Goal: Find specific page/section: Find specific page/section

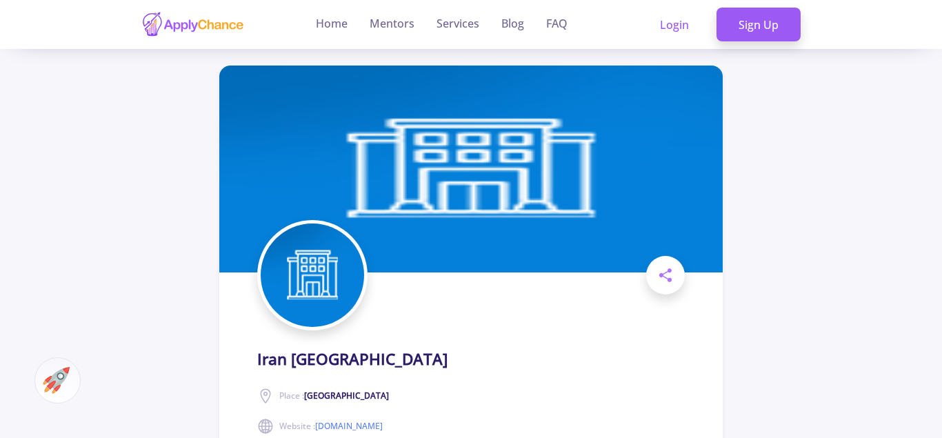
scroll to position [5665, 0]
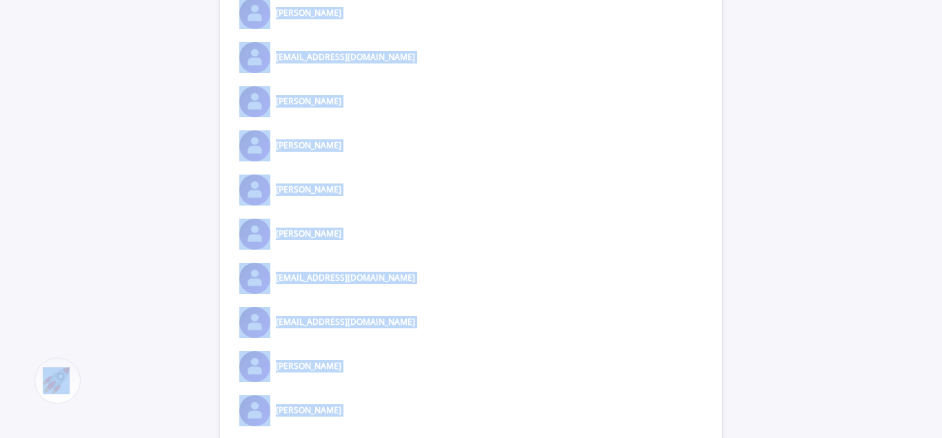
copy body "Website : [DOMAIN_NAME] Share × What's Your Chance of being accepted to this un…"
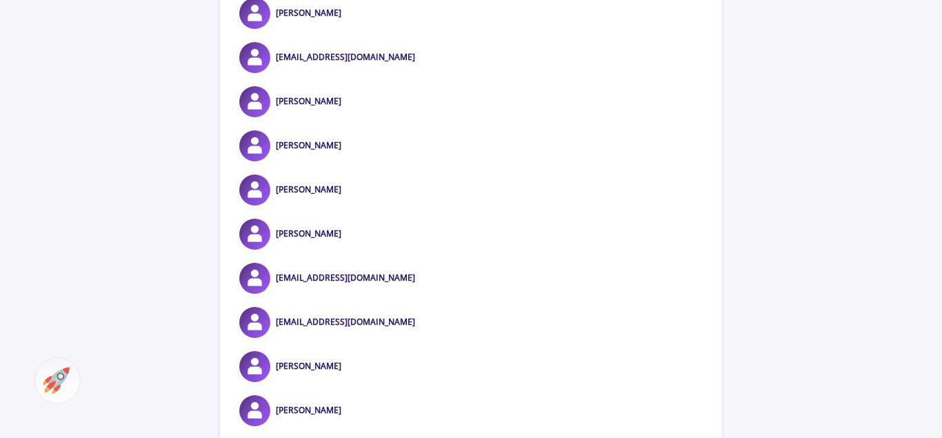
click at [346, 206] on div "[PERSON_NAME]" at bounding box center [471, 189] width 502 height 31
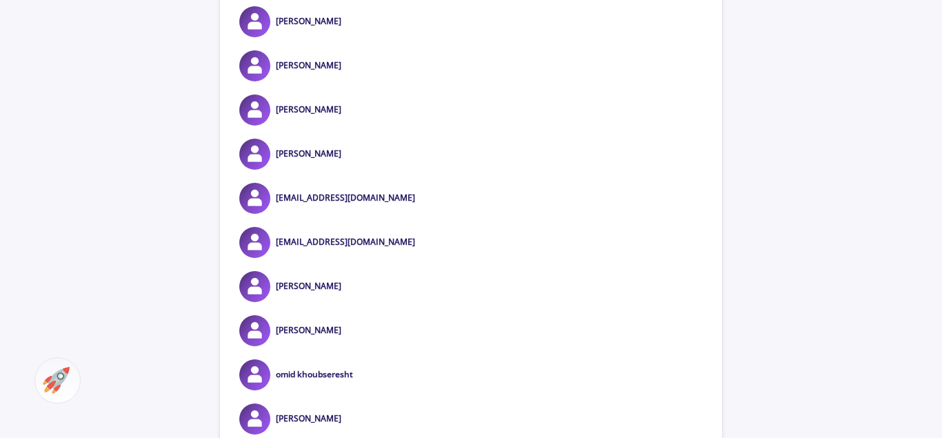
scroll to position [5805, 0]
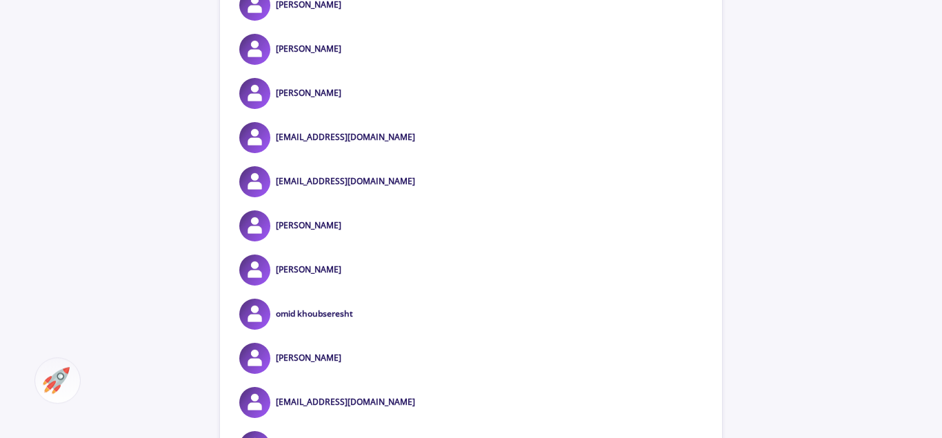
click at [348, 106] on div "[PERSON_NAME]" at bounding box center [471, 93] width 502 height 31
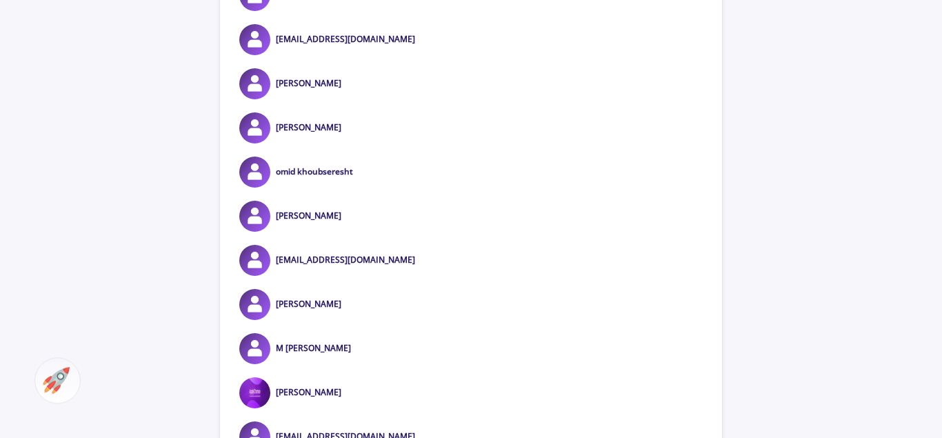
scroll to position [6016, 0]
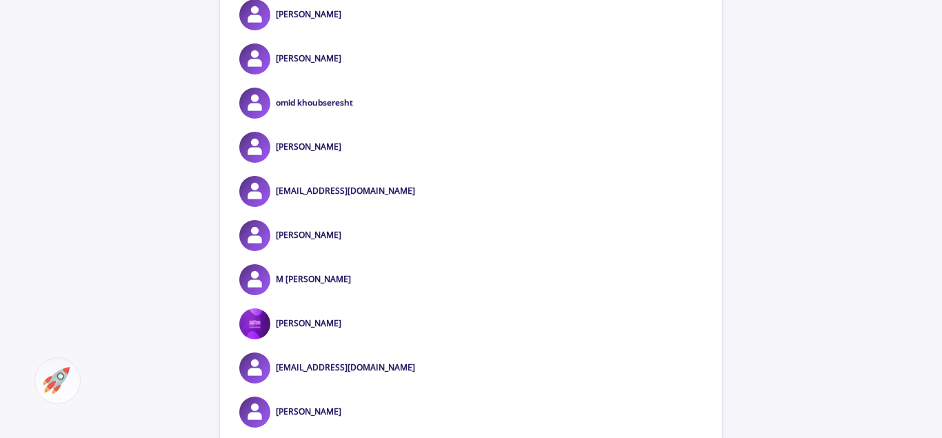
click at [341, 26] on div "[PERSON_NAME]" at bounding box center [471, 14] width 502 height 31
click at [343, 74] on div "[PERSON_NAME]" at bounding box center [471, 58] width 502 height 31
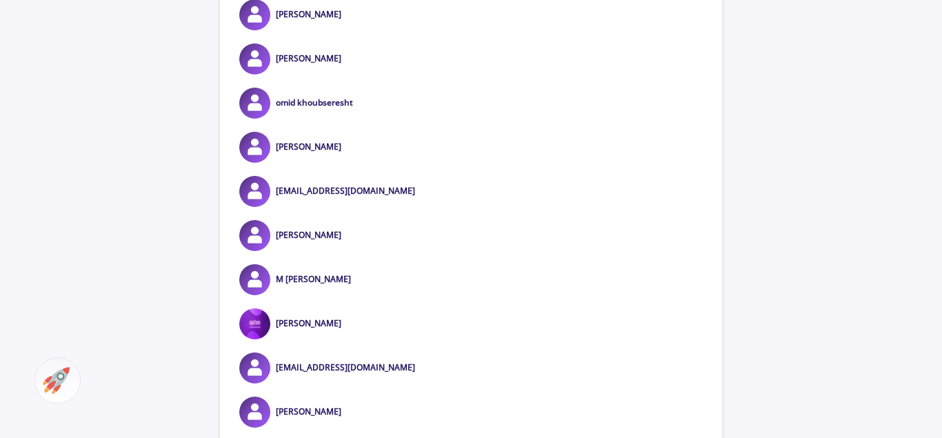
click at [343, 74] on div "[PERSON_NAME]" at bounding box center [471, 58] width 502 height 31
click at [336, 161] on div "[PERSON_NAME]" at bounding box center [471, 147] width 502 height 31
click at [341, 248] on div "[PERSON_NAME]" at bounding box center [471, 235] width 502 height 31
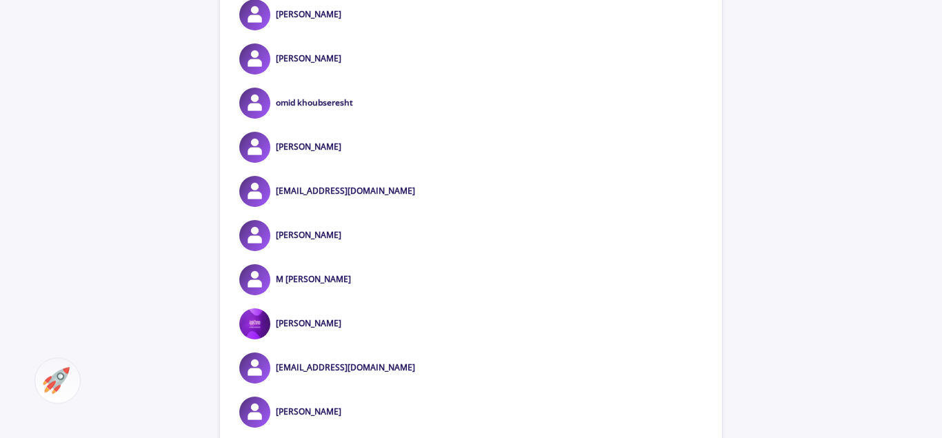
click at [341, 248] on div "[PERSON_NAME]" at bounding box center [471, 235] width 502 height 31
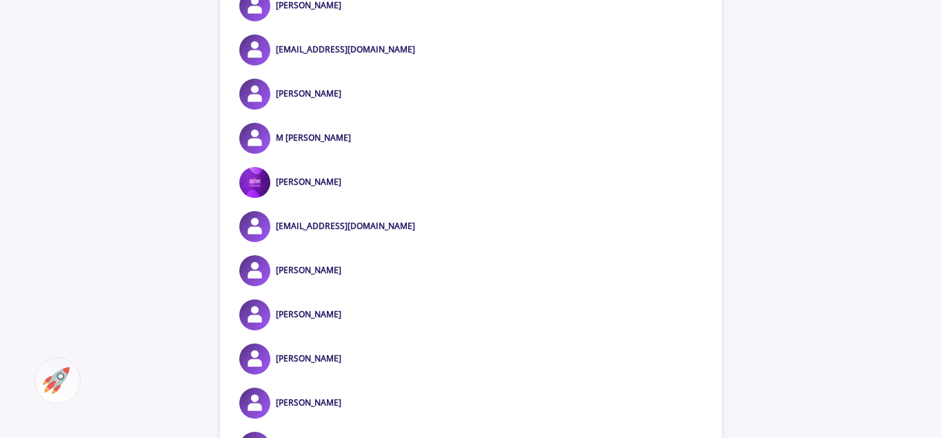
scroll to position [6227, 0]
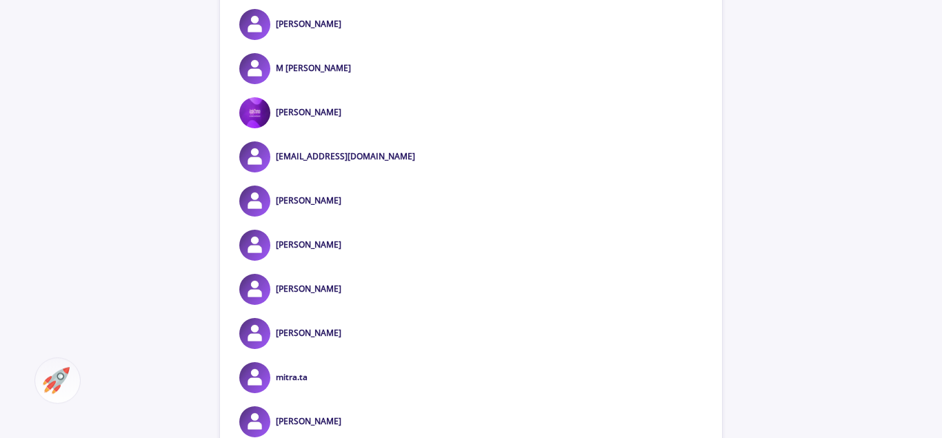
click at [330, 84] on div "M [PERSON_NAME]" at bounding box center [471, 68] width 502 height 31
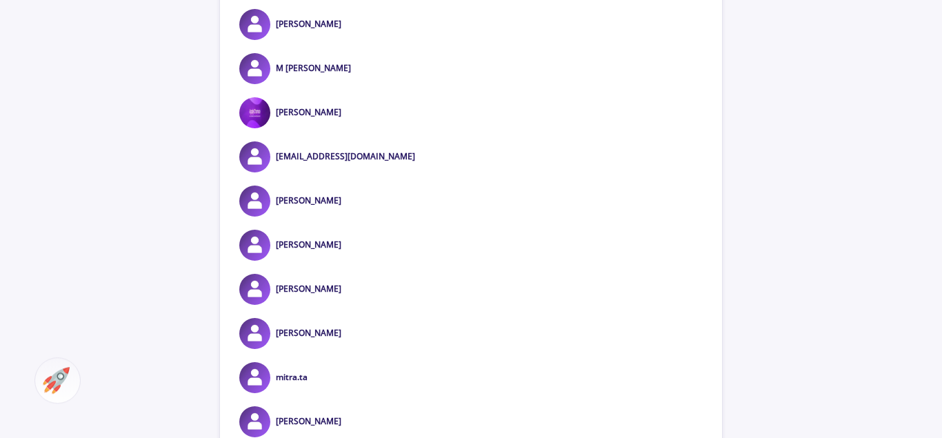
click at [352, 216] on div "[PERSON_NAME]" at bounding box center [471, 201] width 502 height 31
click at [319, 261] on div "[PERSON_NAME]" at bounding box center [471, 245] width 502 height 31
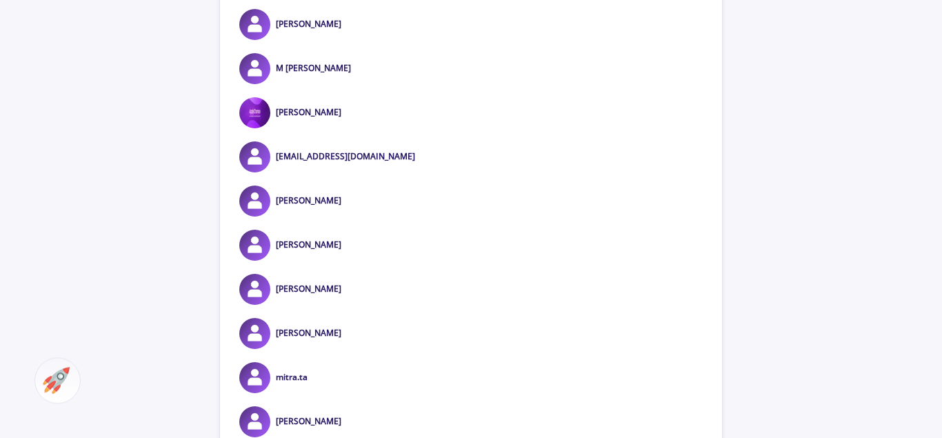
click at [319, 261] on div "[PERSON_NAME]" at bounding box center [471, 245] width 502 height 31
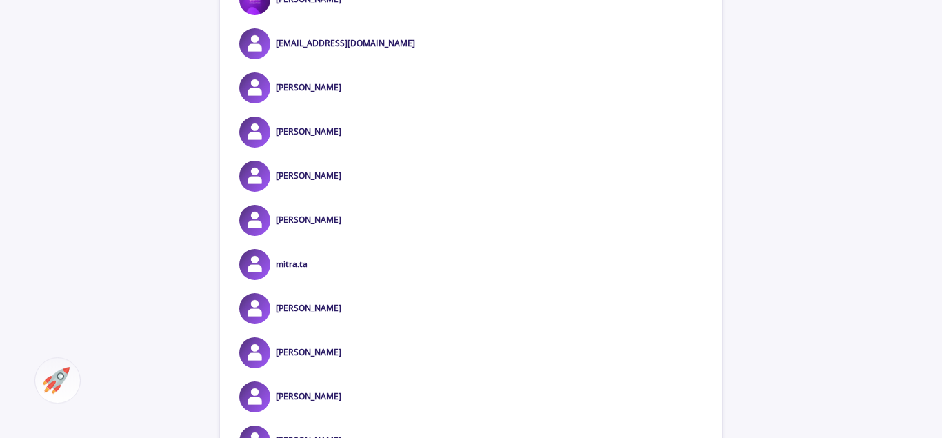
scroll to position [6438, 0]
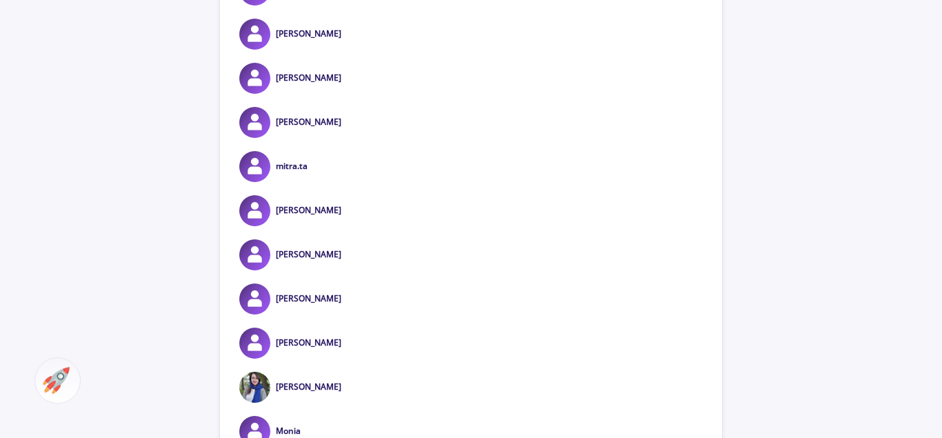
click at [359, 138] on div "[PERSON_NAME]" at bounding box center [471, 122] width 502 height 31
click at [359, 226] on div "[PERSON_NAME]" at bounding box center [471, 210] width 502 height 31
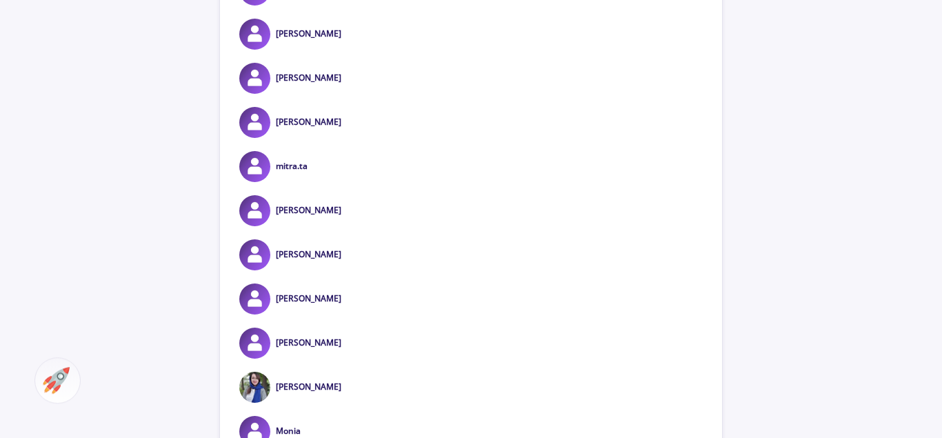
click at [359, 226] on div "[PERSON_NAME]" at bounding box center [471, 210] width 502 height 31
click at [321, 270] on div "[PERSON_NAME]" at bounding box center [471, 254] width 502 height 31
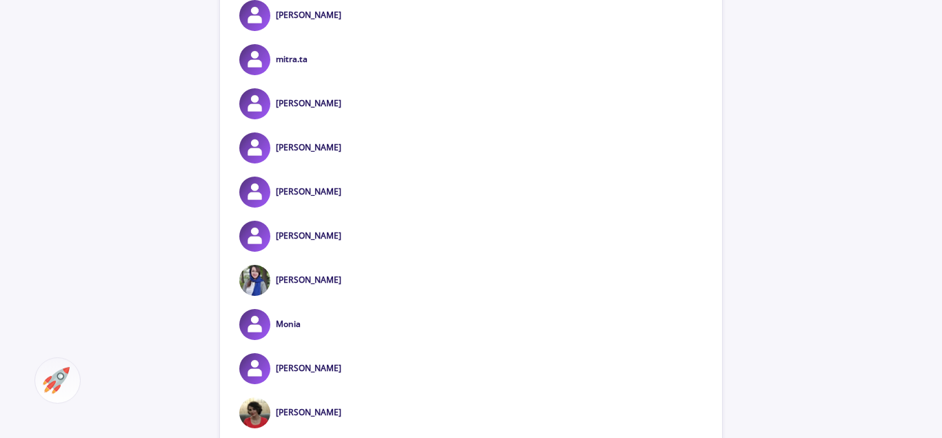
scroll to position [6579, 0]
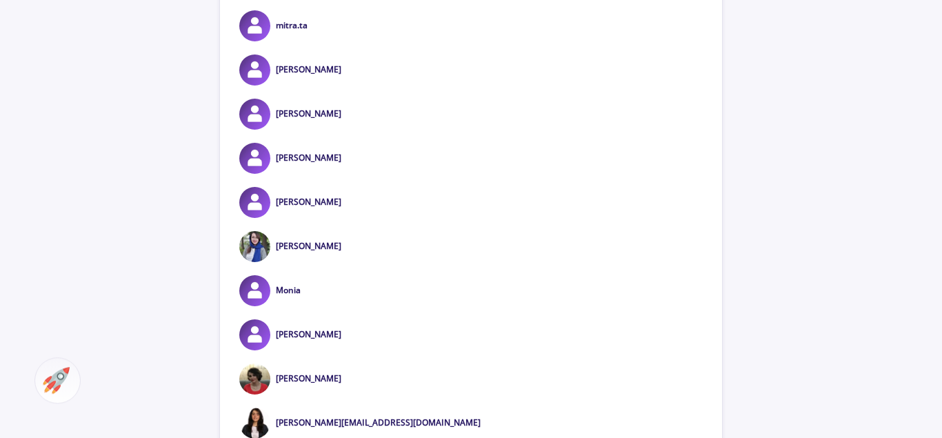
click at [360, 172] on div "[PERSON_NAME]" at bounding box center [471, 158] width 502 height 31
click at [340, 218] on div "[PERSON_NAME]" at bounding box center [471, 202] width 502 height 31
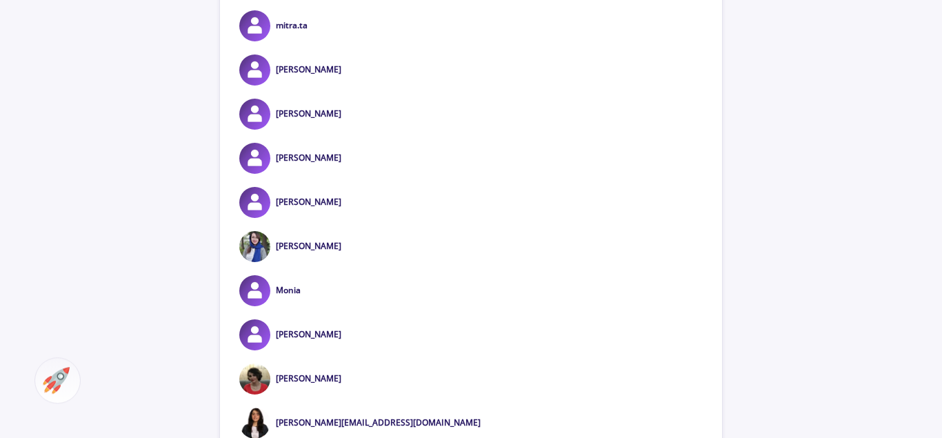
click at [340, 218] on div "[PERSON_NAME]" at bounding box center [471, 202] width 502 height 31
click at [359, 259] on div "[PERSON_NAME]" at bounding box center [471, 246] width 502 height 31
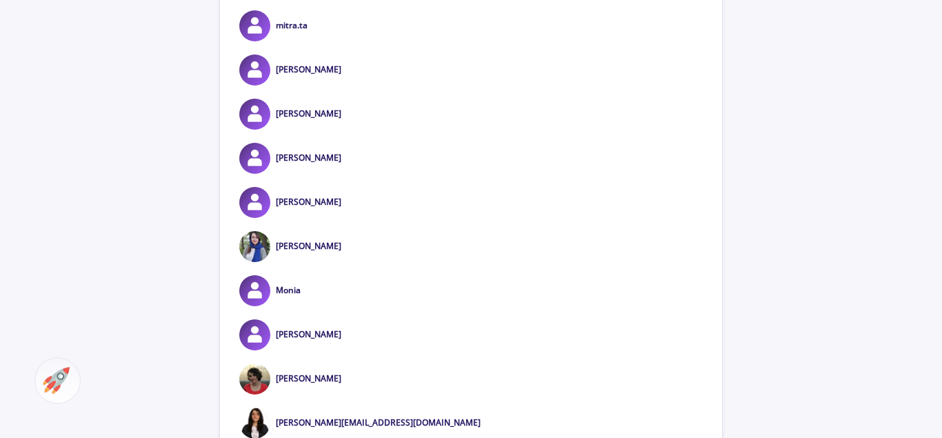
click at [359, 259] on div "[PERSON_NAME]" at bounding box center [471, 246] width 502 height 31
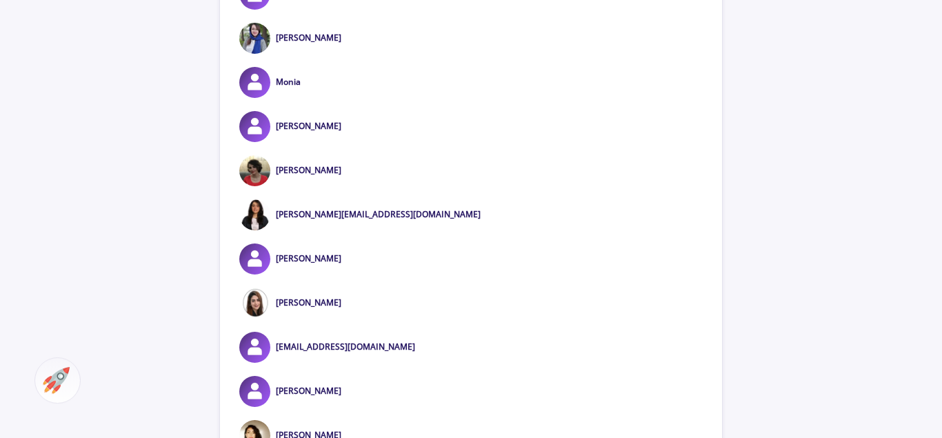
scroll to position [6790, 0]
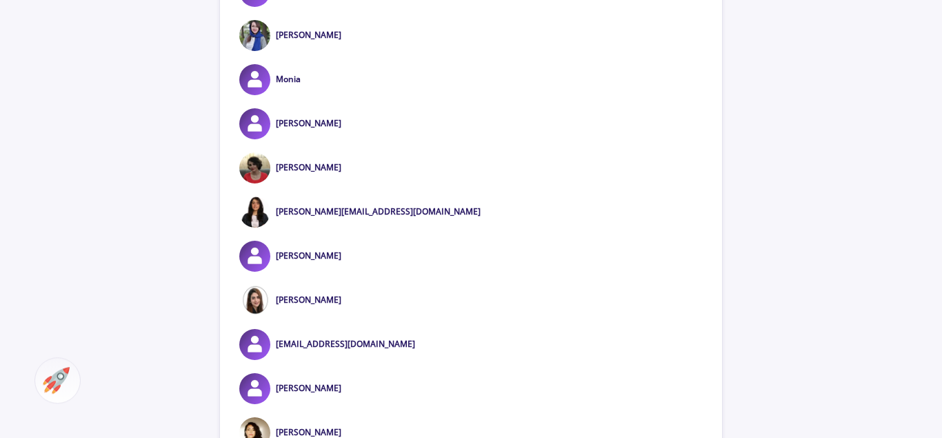
click at [308, 95] on div "Monia" at bounding box center [471, 79] width 502 height 31
copy link "Monia"
click at [320, 138] on div "[PERSON_NAME]" at bounding box center [471, 123] width 502 height 31
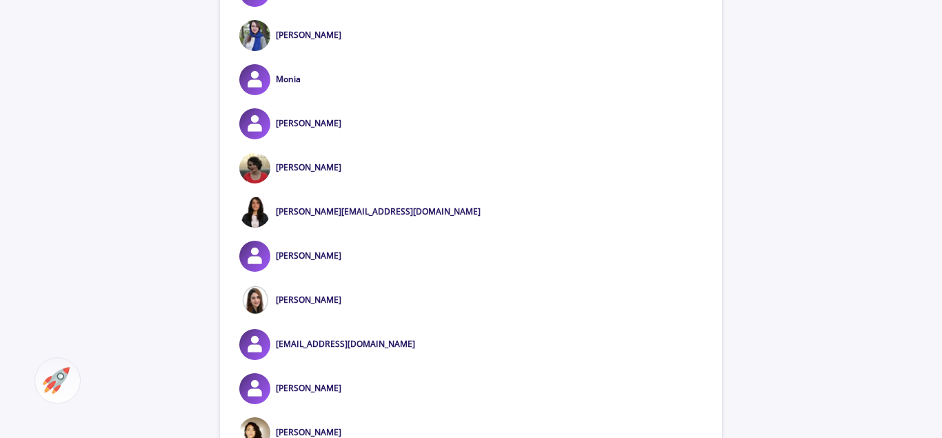
click at [320, 138] on div "[PERSON_NAME]" at bounding box center [471, 123] width 502 height 31
click at [357, 182] on div "[PERSON_NAME]" at bounding box center [471, 167] width 502 height 31
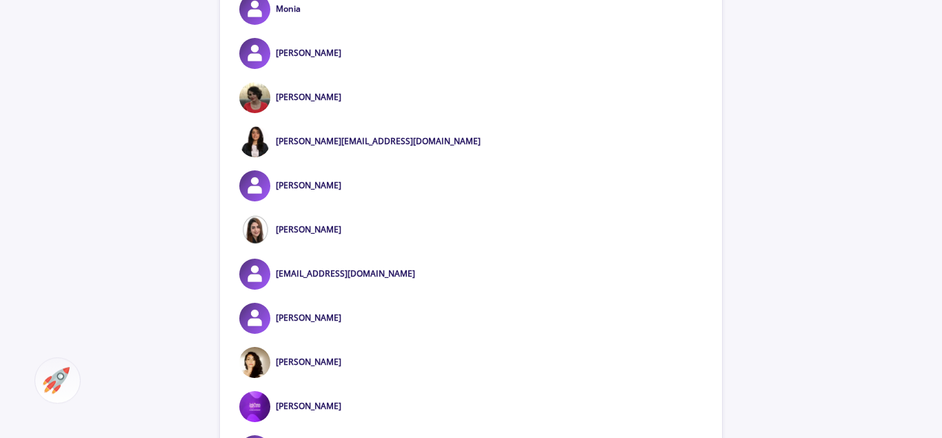
click at [334, 201] on div "[PERSON_NAME]" at bounding box center [471, 185] width 502 height 31
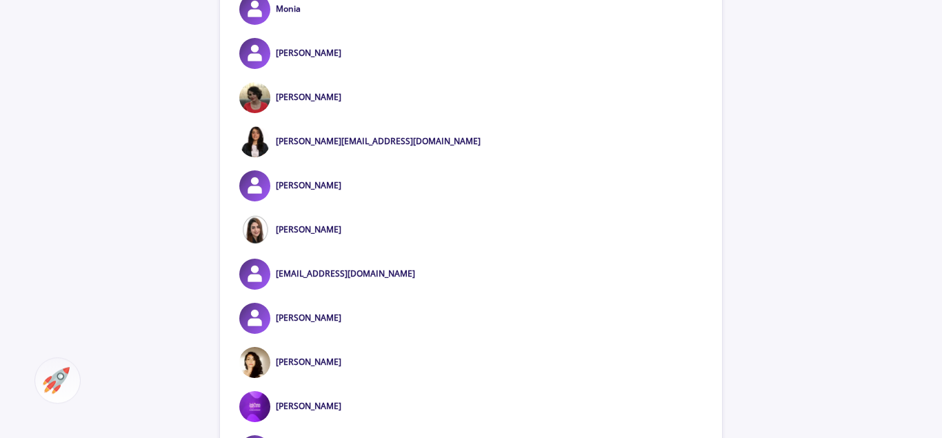
click at [346, 201] on div "[PERSON_NAME]" at bounding box center [471, 185] width 502 height 31
click at [368, 246] on div "[PERSON_NAME]" at bounding box center [471, 229] width 502 height 31
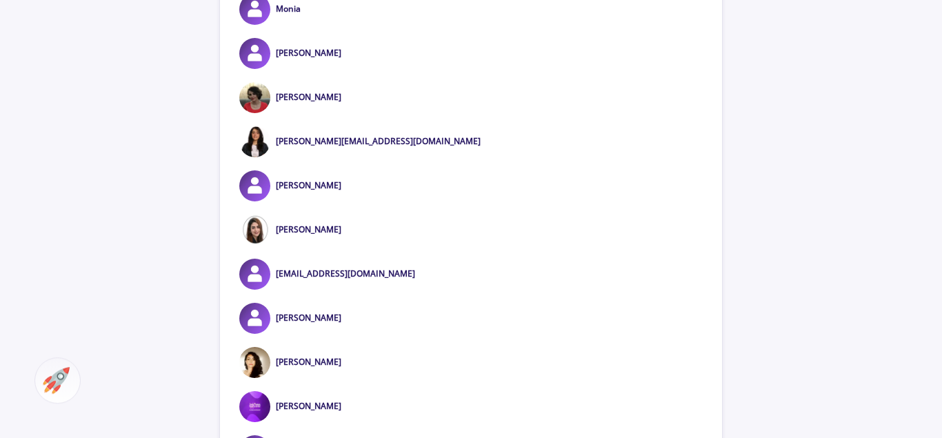
click at [368, 246] on div "[PERSON_NAME]" at bounding box center [471, 229] width 502 height 31
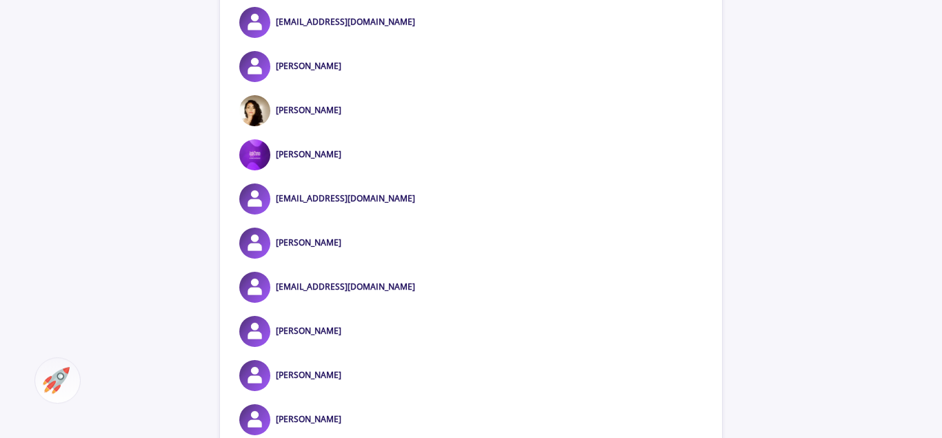
scroll to position [7142, 0]
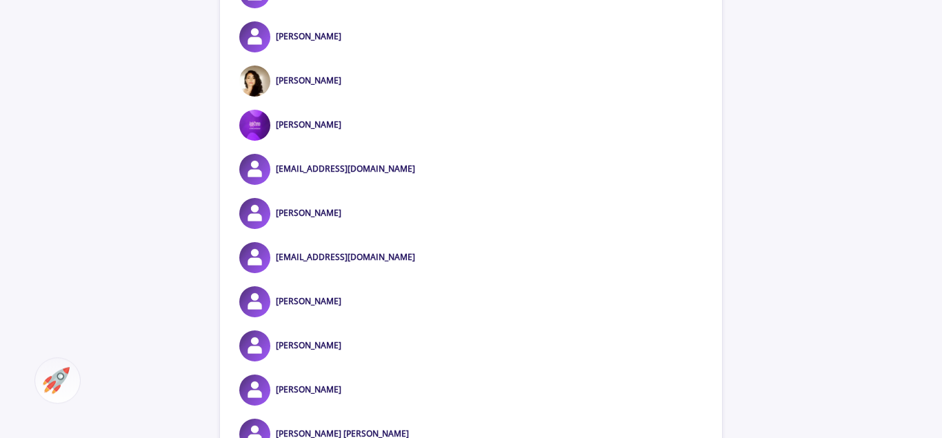
click at [337, 97] on div "[PERSON_NAME]" at bounding box center [471, 81] width 502 height 31
click at [359, 50] on div "[PERSON_NAME]" at bounding box center [471, 36] width 502 height 31
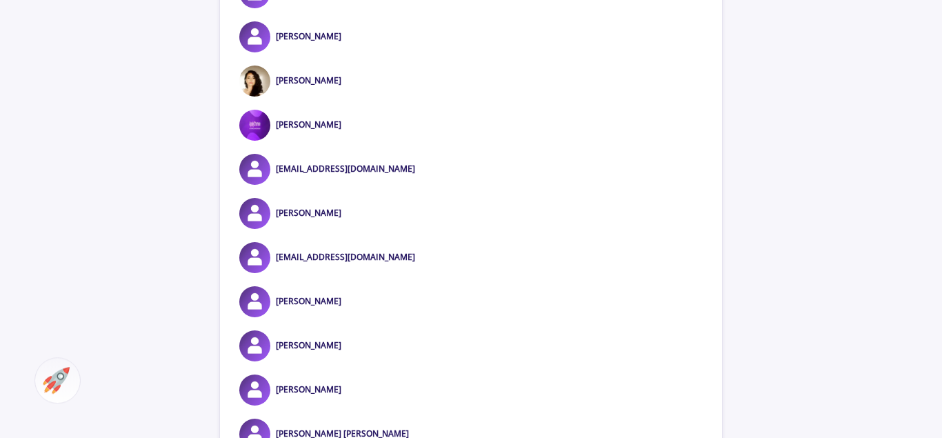
click at [359, 50] on div "[PERSON_NAME]" at bounding box center [471, 36] width 502 height 31
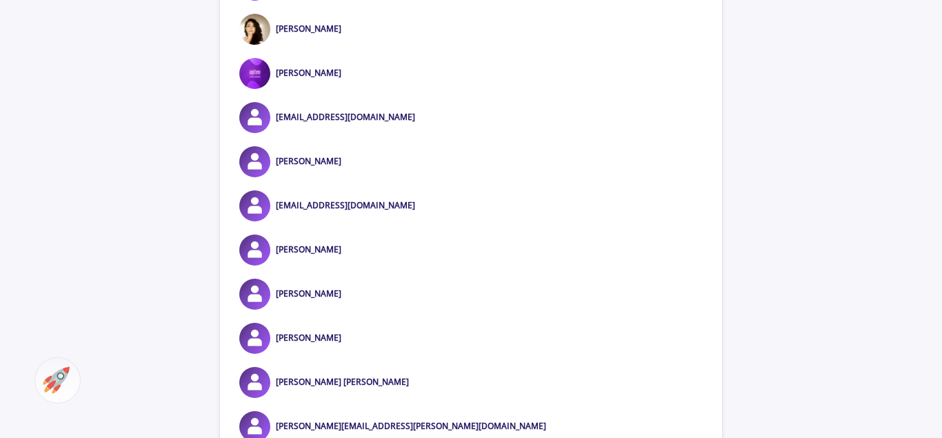
scroll to position [7212, 0]
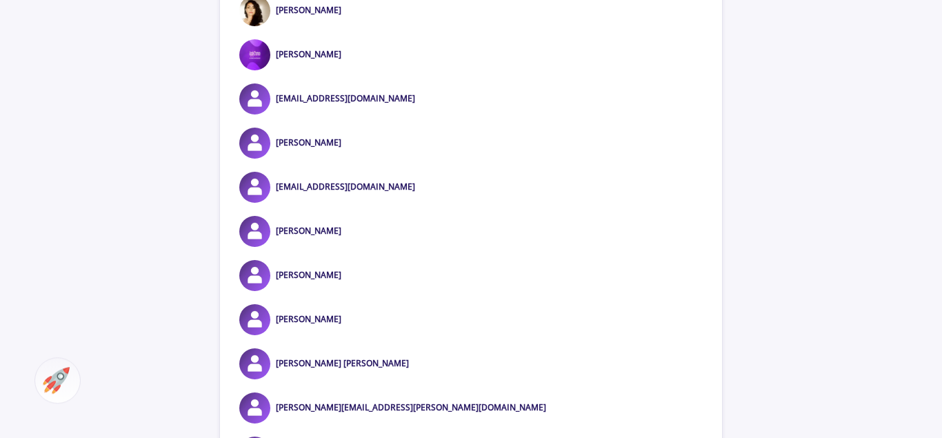
click at [350, 159] on div "[PERSON_NAME]" at bounding box center [471, 143] width 502 height 31
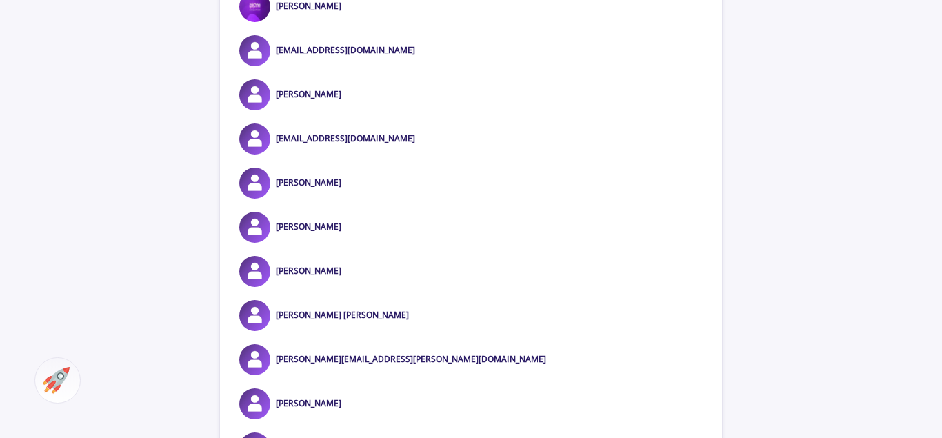
scroll to position [7283, 0]
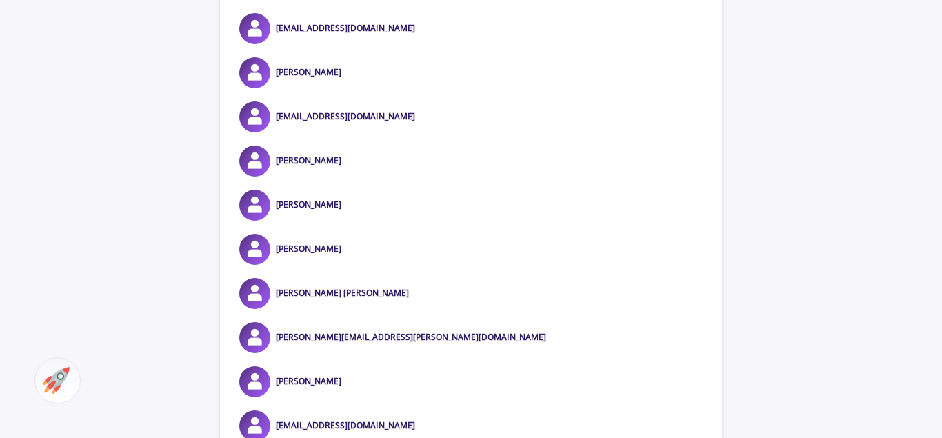
click at [349, 177] on div "[PERSON_NAME]" at bounding box center [471, 161] width 502 height 31
click at [342, 219] on div "[PERSON_NAME]" at bounding box center [471, 205] width 502 height 31
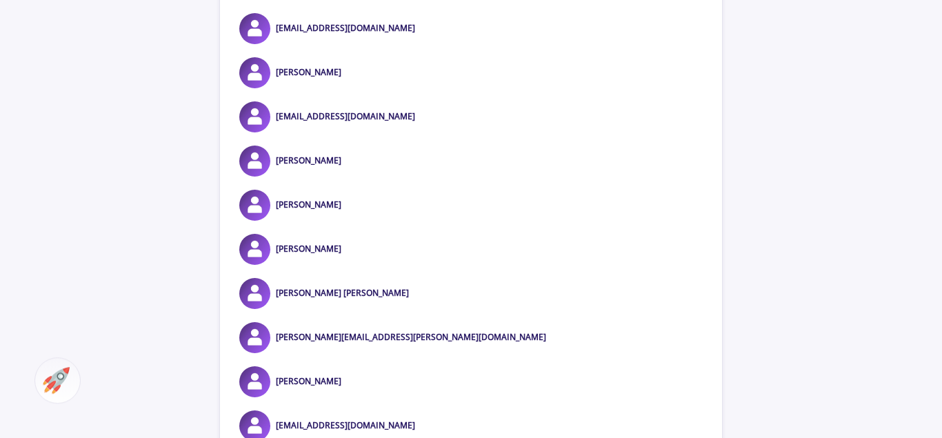
click at [342, 219] on div "[PERSON_NAME]" at bounding box center [471, 205] width 502 height 31
click at [369, 265] on div "[PERSON_NAME]" at bounding box center [471, 249] width 502 height 31
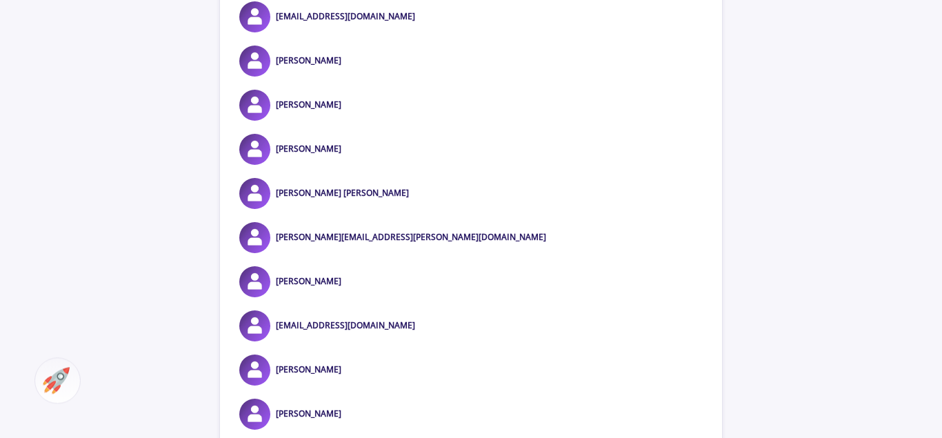
scroll to position [7423, 0]
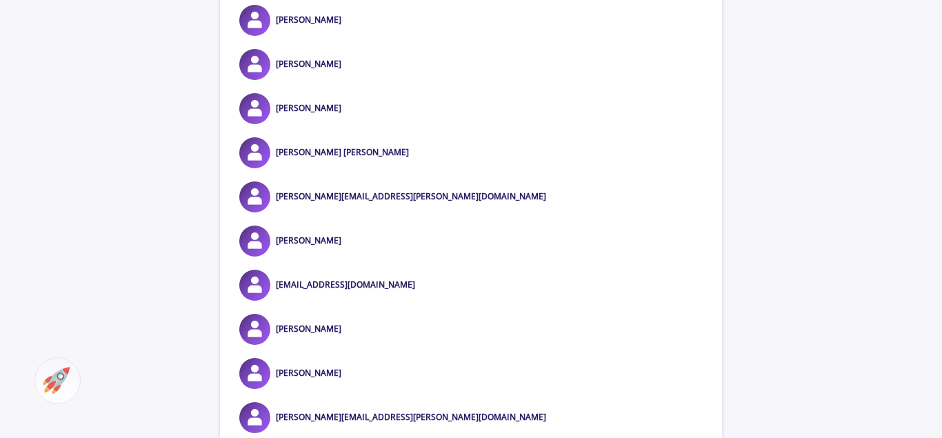
click at [370, 168] on div "[PERSON_NAME] [PERSON_NAME]" at bounding box center [471, 152] width 502 height 31
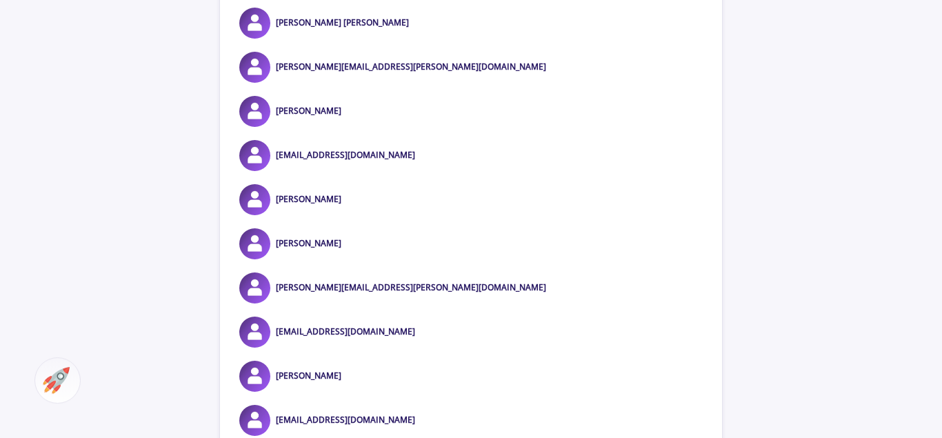
scroll to position [7564, 0]
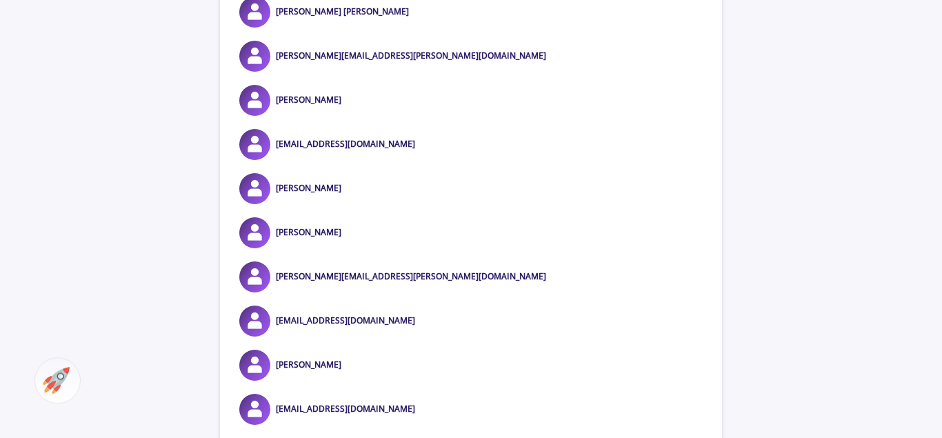
click at [379, 114] on div "[PERSON_NAME]" at bounding box center [471, 100] width 502 height 31
click at [334, 204] on div "[PERSON_NAME]" at bounding box center [471, 188] width 502 height 31
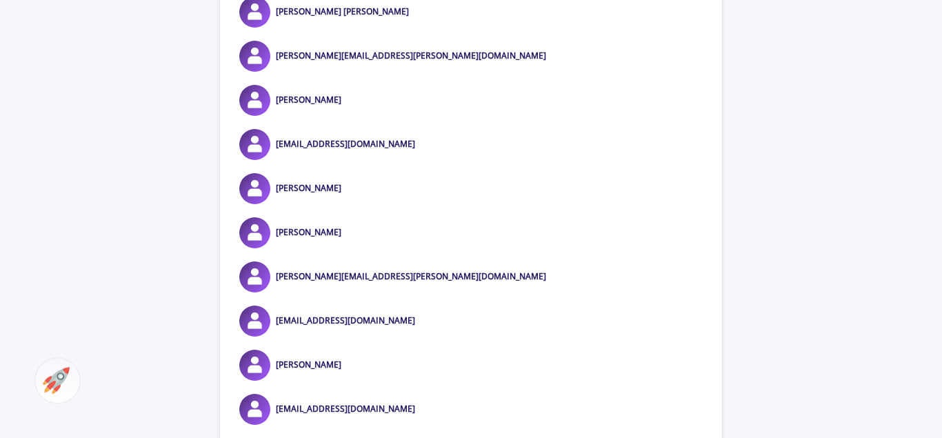
click at [334, 204] on div "[PERSON_NAME]" at bounding box center [471, 188] width 502 height 31
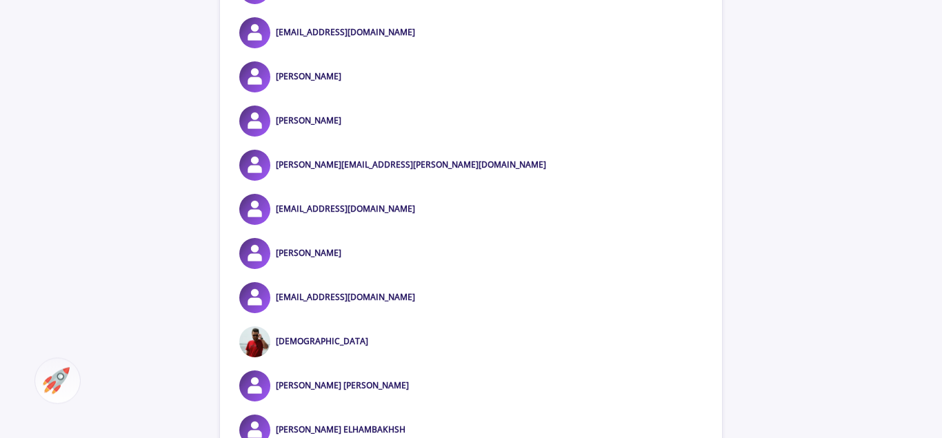
scroll to position [7705, 0]
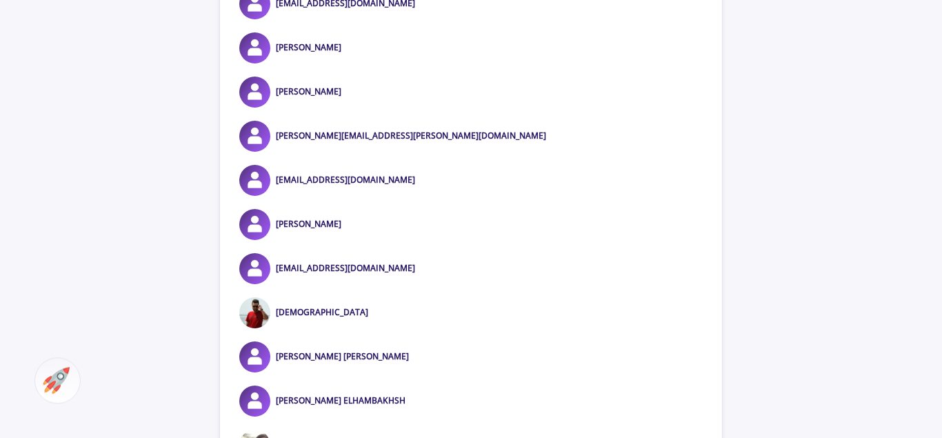
click at [335, 106] on div "[PERSON_NAME]" at bounding box center [471, 92] width 502 height 31
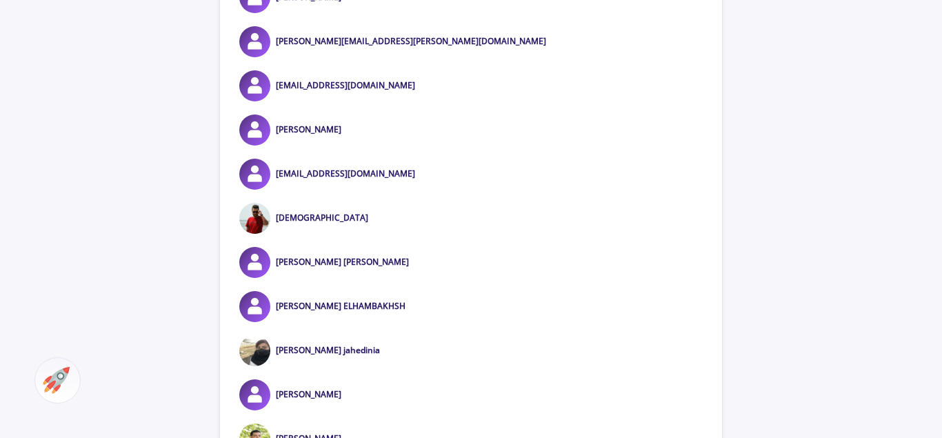
scroll to position [7845, 0]
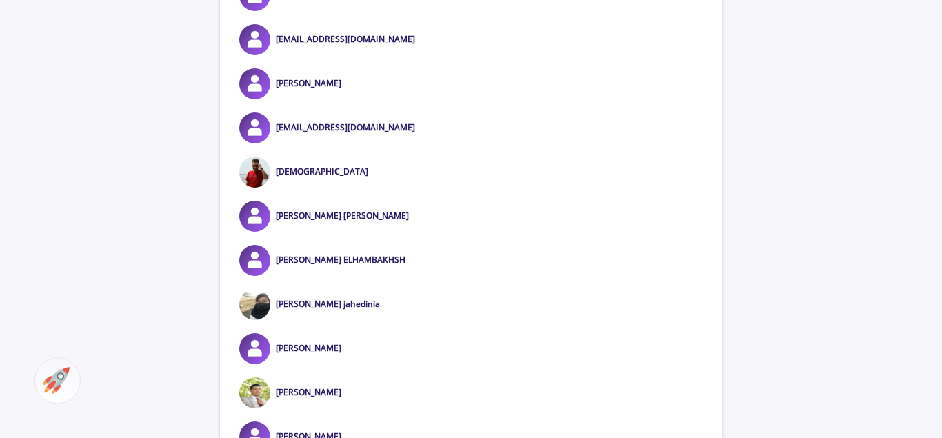
click at [350, 98] on div "[PERSON_NAME]" at bounding box center [471, 83] width 502 height 31
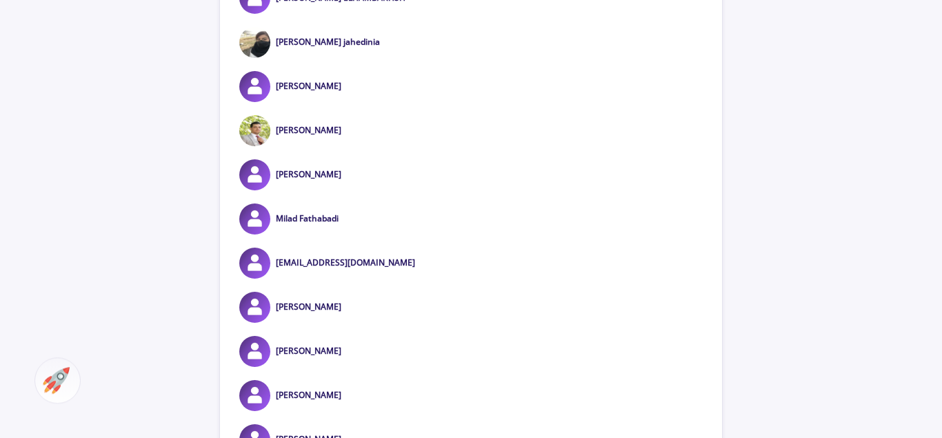
scroll to position [8127, 0]
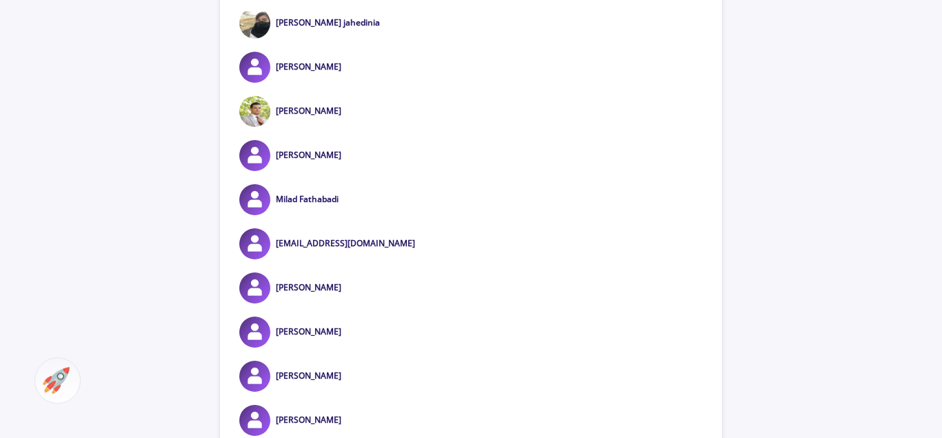
click at [348, 83] on div "[PERSON_NAME]" at bounding box center [471, 67] width 502 height 31
click at [346, 125] on div "[PERSON_NAME]" at bounding box center [471, 111] width 502 height 31
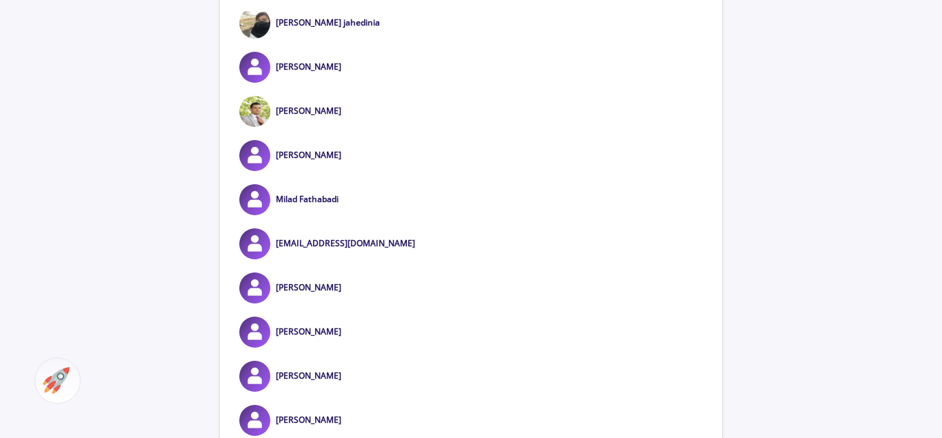
click at [346, 125] on div "[PERSON_NAME]" at bounding box center [471, 111] width 502 height 31
click at [323, 170] on div "[PERSON_NAME]" at bounding box center [471, 155] width 502 height 31
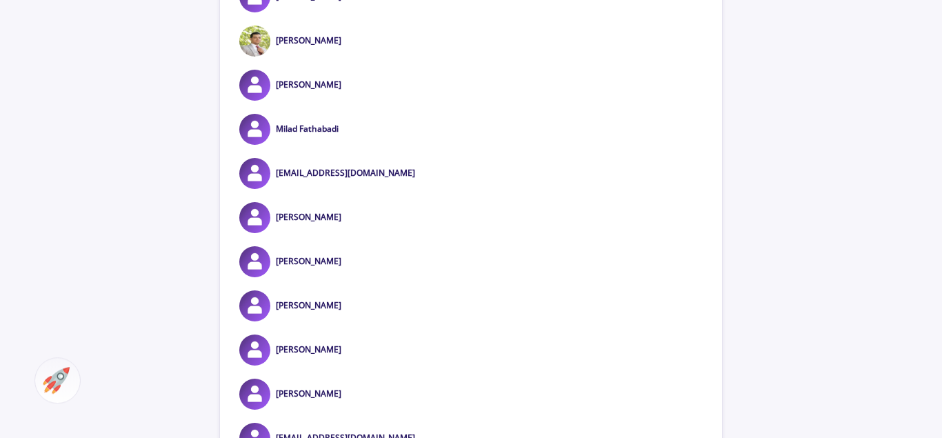
click at [356, 144] on div "Milad Fathabadi" at bounding box center [471, 129] width 502 height 31
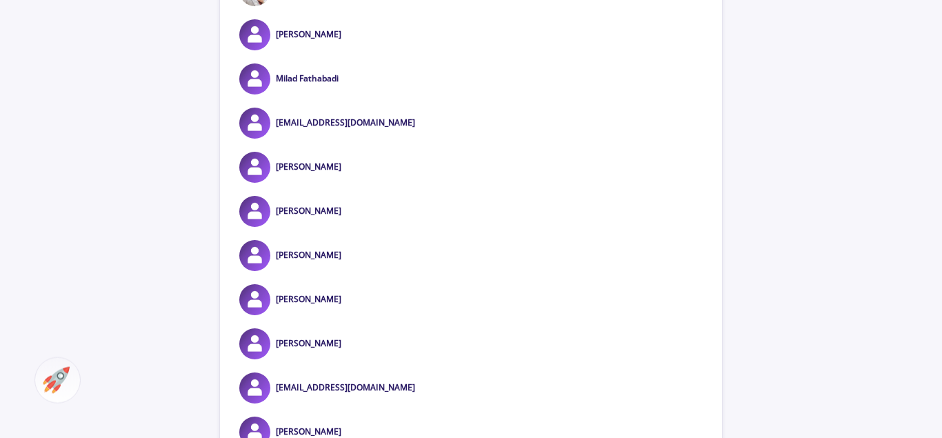
scroll to position [8267, 0]
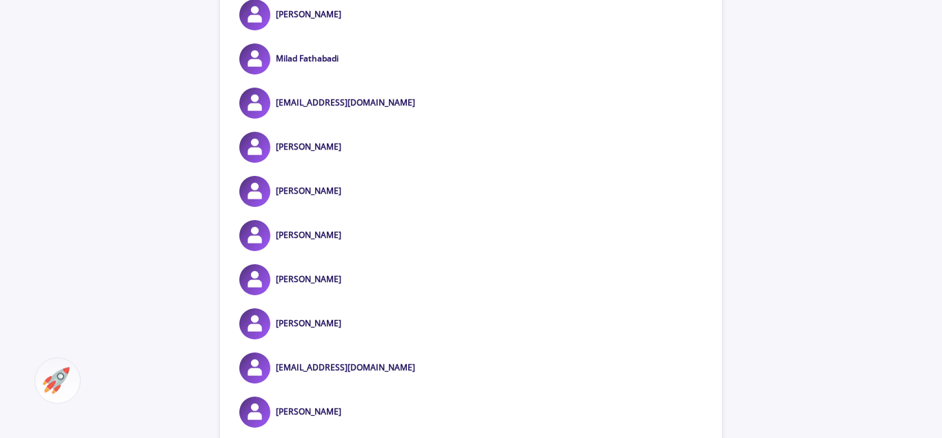
click at [392, 159] on div "[PERSON_NAME]" at bounding box center [471, 147] width 502 height 31
click at [390, 206] on div "[PERSON_NAME]" at bounding box center [471, 191] width 502 height 31
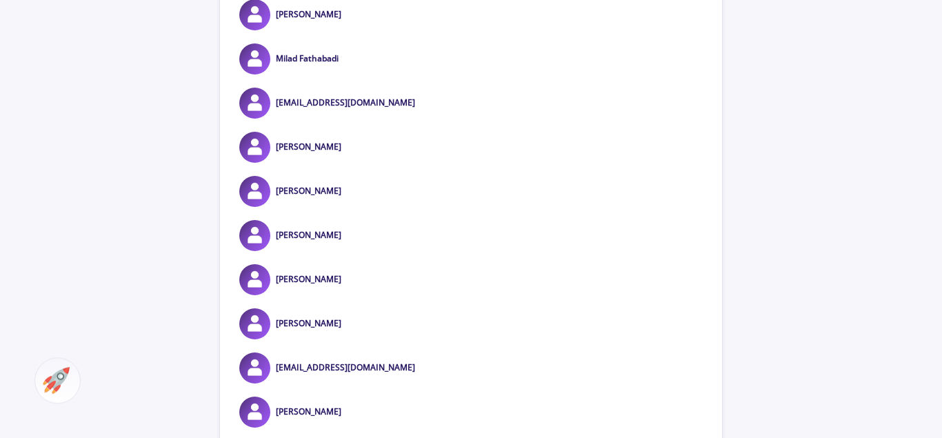
click at [390, 206] on div "[PERSON_NAME]" at bounding box center [471, 191] width 502 height 31
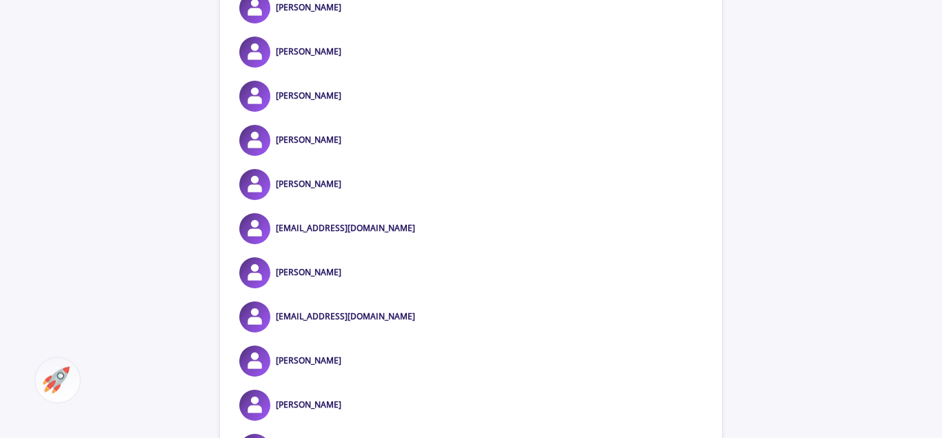
scroll to position [8408, 0]
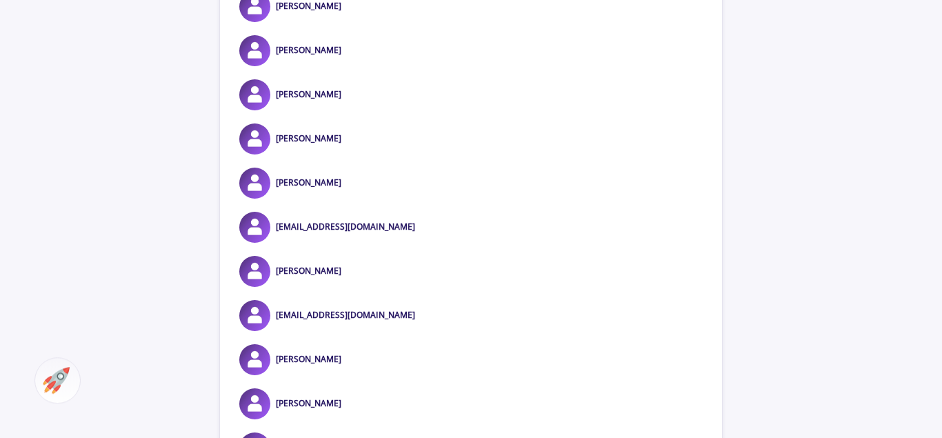
click at [345, 110] on div "[PERSON_NAME]" at bounding box center [471, 94] width 502 height 31
click at [360, 151] on div "[PERSON_NAME]" at bounding box center [471, 138] width 502 height 31
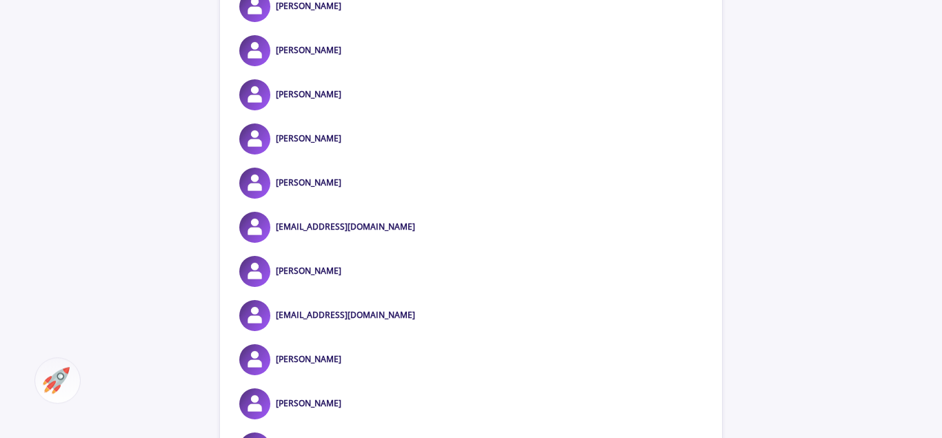
click at [360, 151] on div "[PERSON_NAME]" at bounding box center [471, 138] width 502 height 31
click at [360, 198] on div "[PERSON_NAME]" at bounding box center [471, 183] width 502 height 31
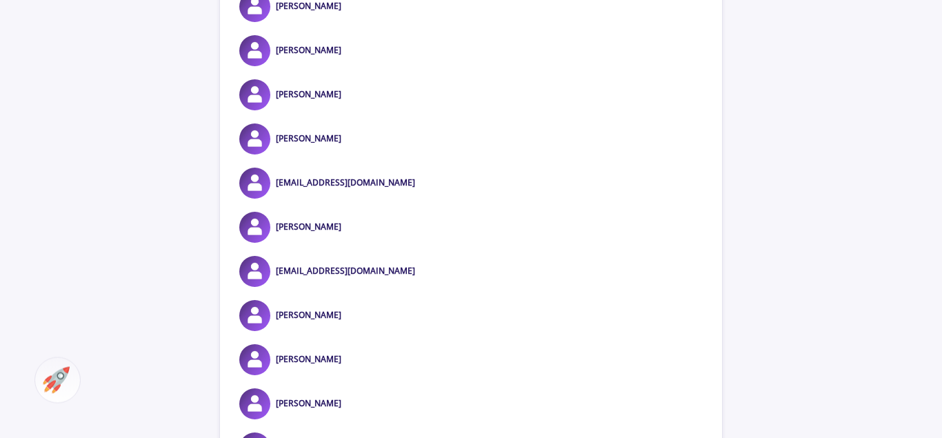
scroll to position [8478, 0]
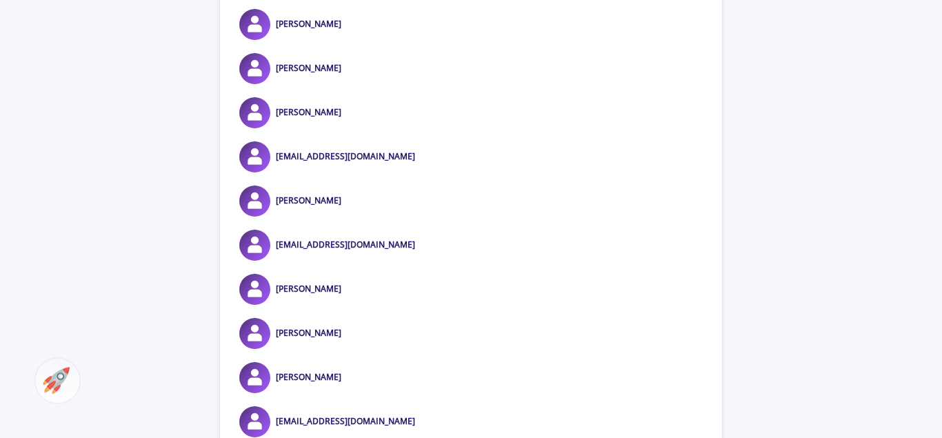
click at [348, 217] on div "[PERSON_NAME]" at bounding box center [471, 201] width 502 height 31
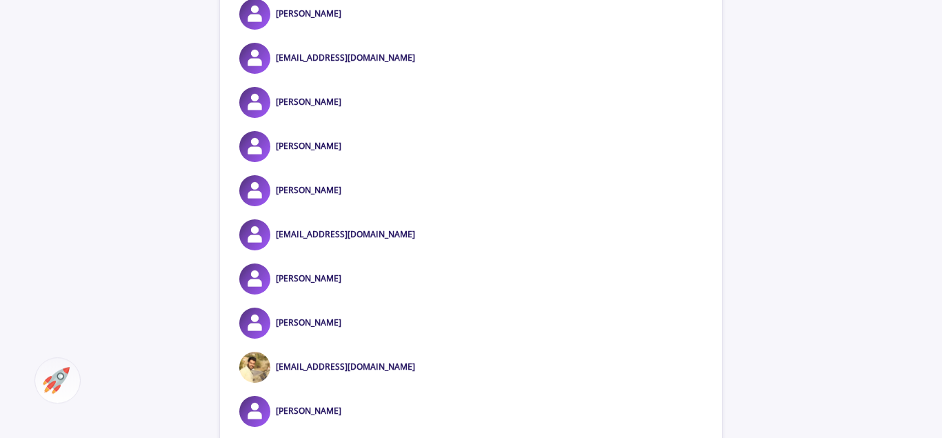
scroll to position [8689, 0]
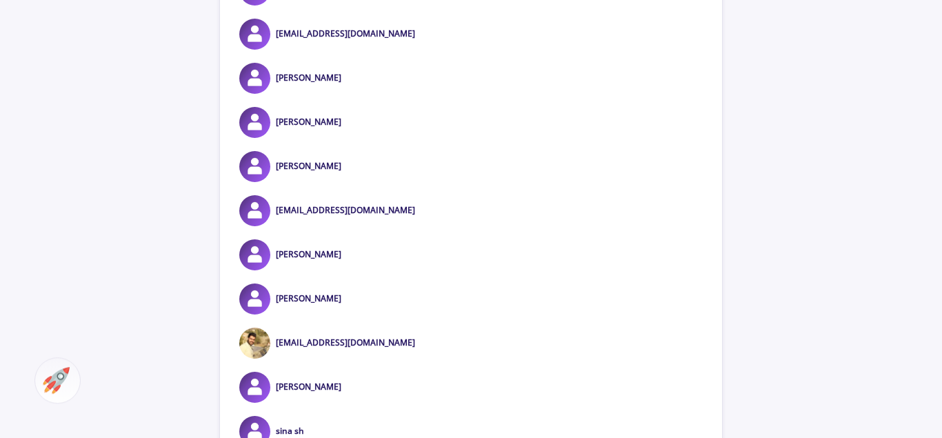
click at [345, 92] on div "[PERSON_NAME]" at bounding box center [471, 78] width 502 height 31
click at [349, 179] on div "[PERSON_NAME]" at bounding box center [471, 166] width 502 height 31
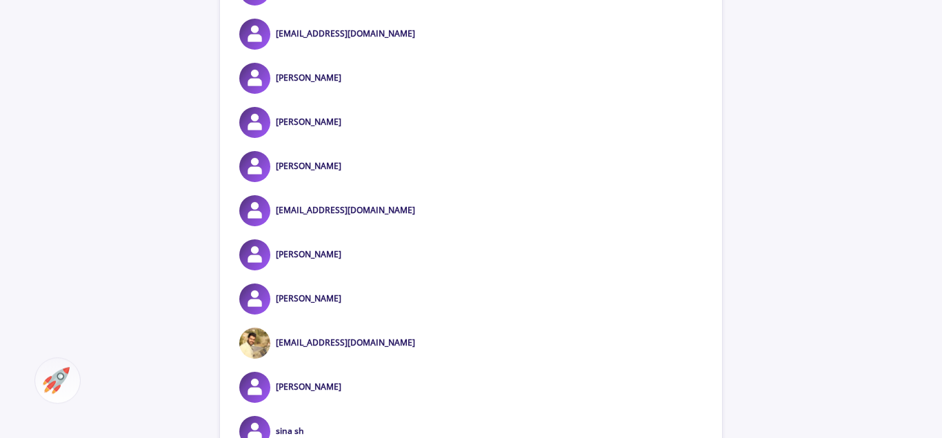
click at [349, 179] on div "[PERSON_NAME]" at bounding box center [471, 166] width 502 height 31
click at [340, 93] on div "[PERSON_NAME]" at bounding box center [471, 78] width 502 height 31
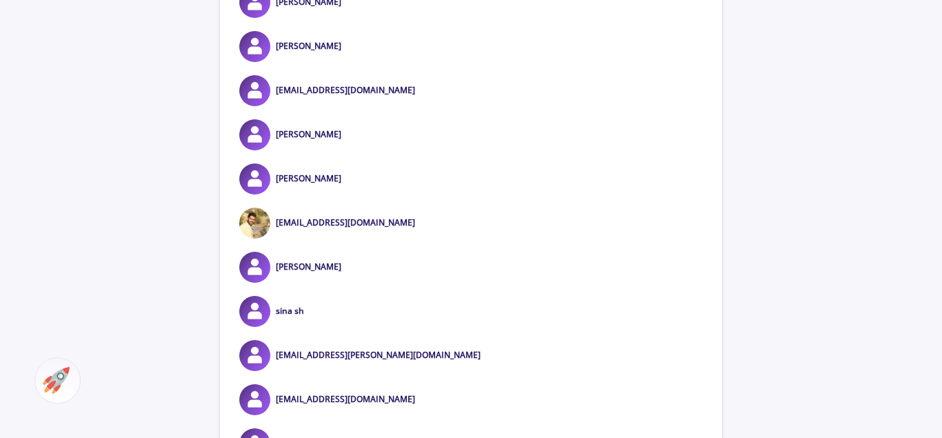
scroll to position [8830, 0]
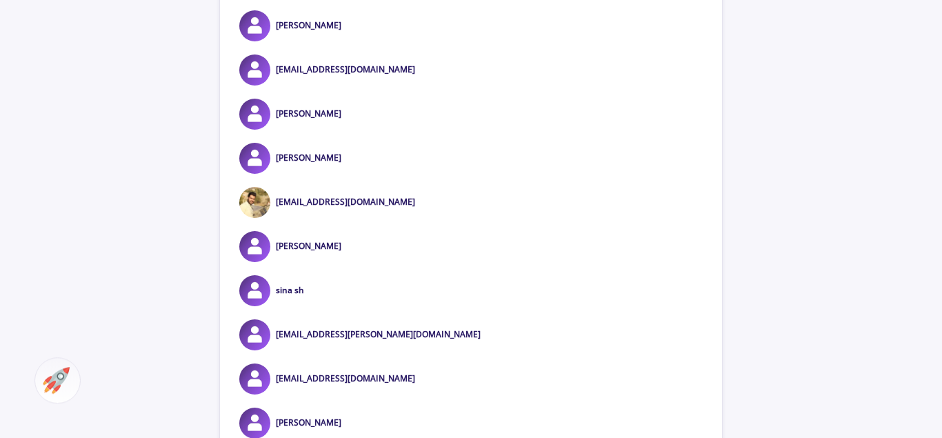
click at [361, 130] on div "[PERSON_NAME]" at bounding box center [471, 114] width 502 height 31
click at [337, 170] on div "[PERSON_NAME]" at bounding box center [471, 158] width 502 height 31
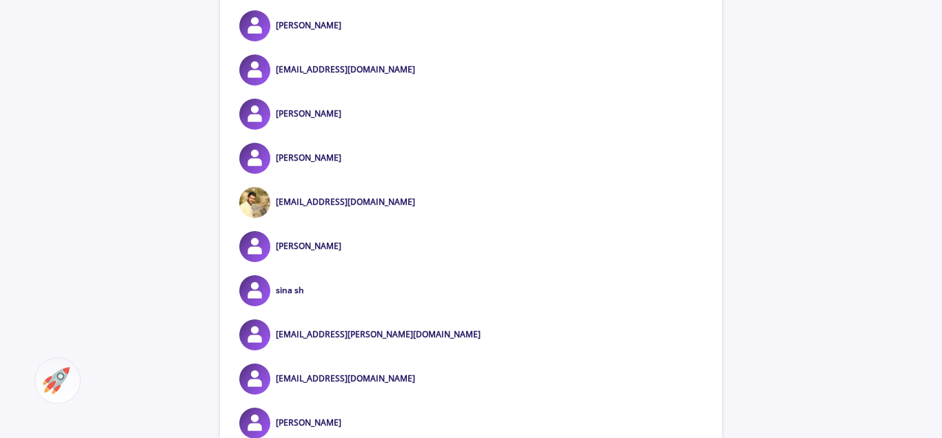
click at [337, 170] on div "[PERSON_NAME]" at bounding box center [471, 158] width 502 height 31
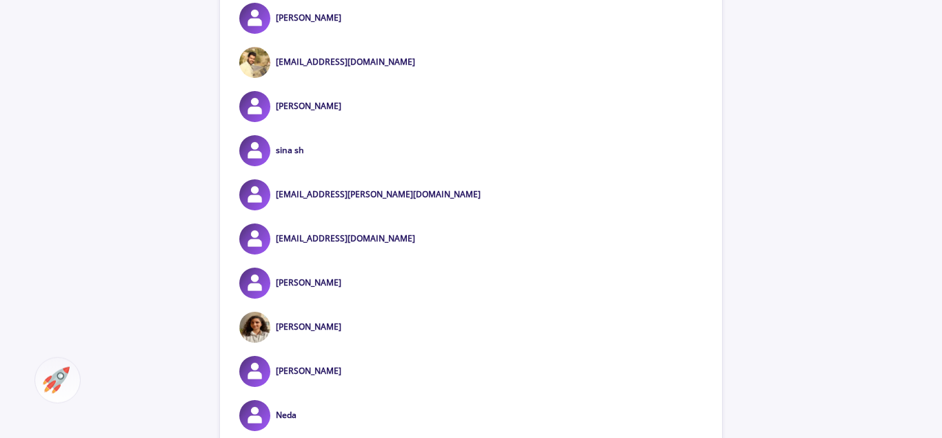
scroll to position [8971, 0]
click at [364, 121] on div "[PERSON_NAME]" at bounding box center [471, 105] width 502 height 31
click at [315, 163] on div "sina sh" at bounding box center [471, 149] width 502 height 31
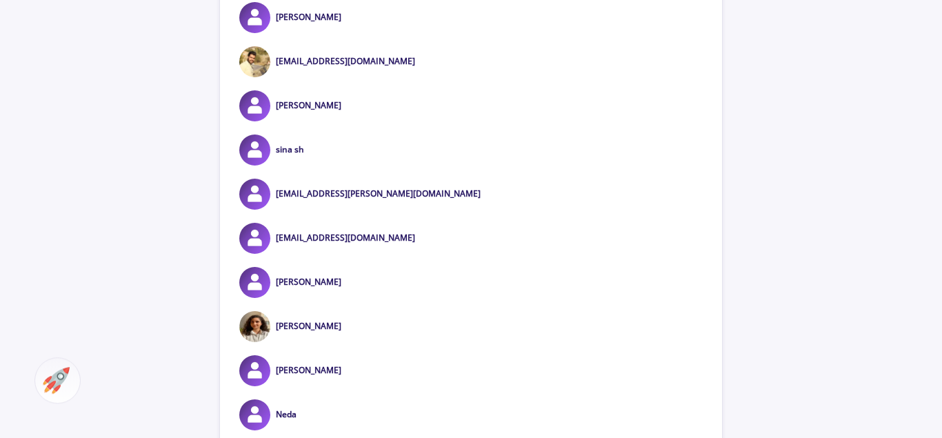
click at [315, 163] on div "sina sh" at bounding box center [471, 149] width 502 height 31
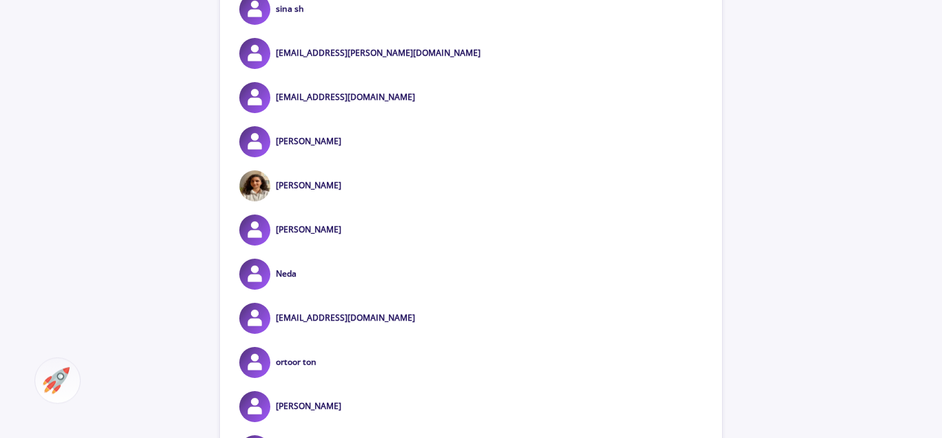
scroll to position [9182, 0]
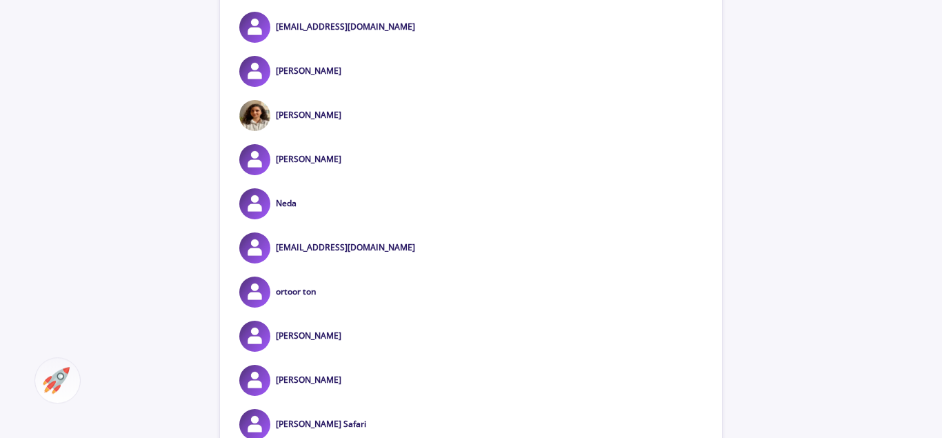
click at [356, 86] on div "[PERSON_NAME]" at bounding box center [471, 71] width 502 height 31
click at [337, 130] on div "[PERSON_NAME]" at bounding box center [471, 115] width 502 height 31
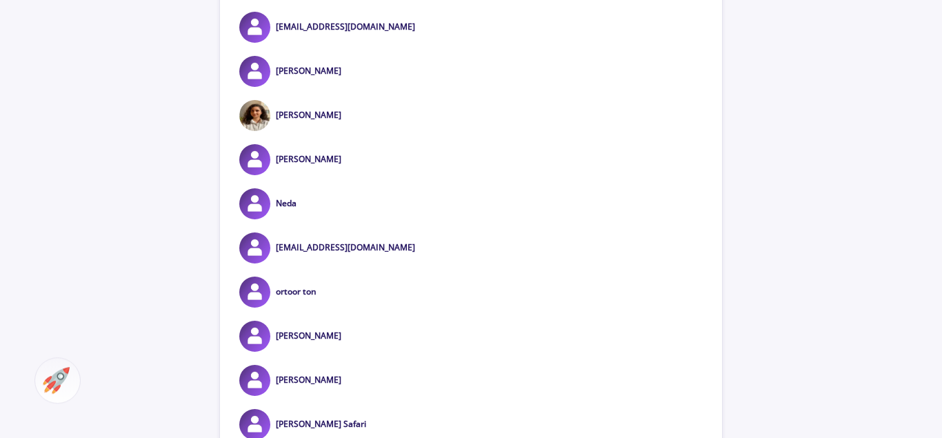
click at [337, 130] on div "[PERSON_NAME]" at bounding box center [471, 115] width 502 height 31
click at [339, 172] on div "[PERSON_NAME]" at bounding box center [471, 159] width 502 height 31
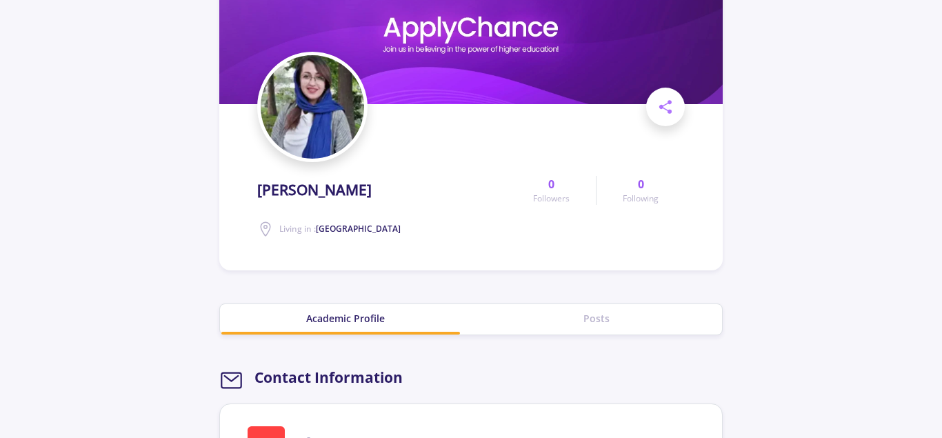
scroll to position [9, 0]
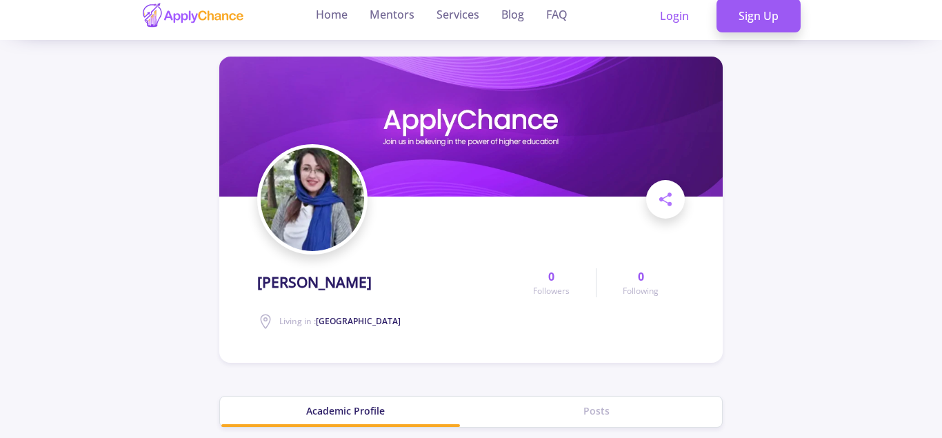
click at [363, 277] on h1 "[PERSON_NAME]" at bounding box center [314, 282] width 114 height 17
